Goal: Task Accomplishment & Management: Manage account settings

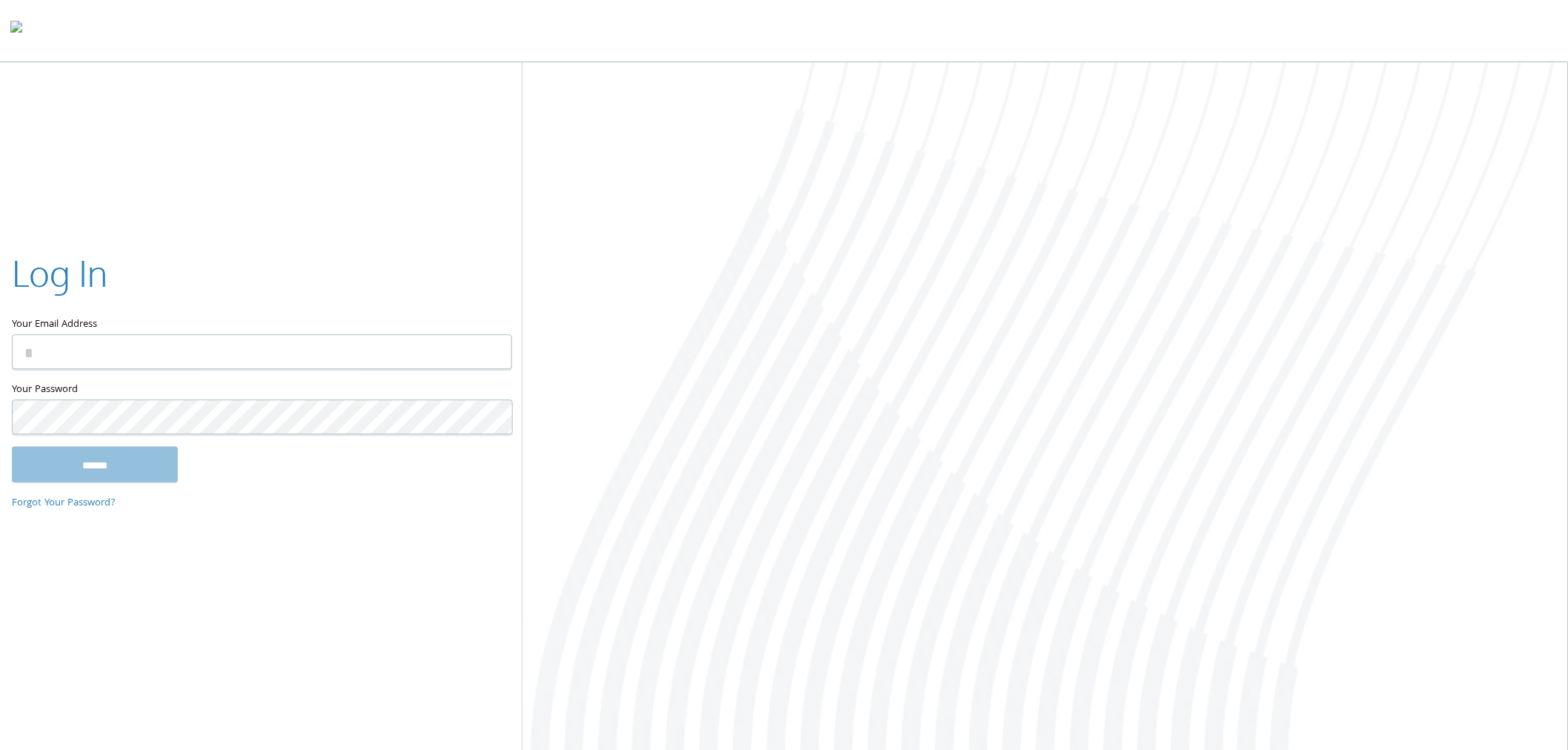
type input "**********"
click at [134, 479] on input "******" at bounding box center [94, 465] width 166 height 35
type input "**********"
click at [166, 462] on input "******" at bounding box center [94, 465] width 166 height 35
